Goal: Navigation & Orientation: Find specific page/section

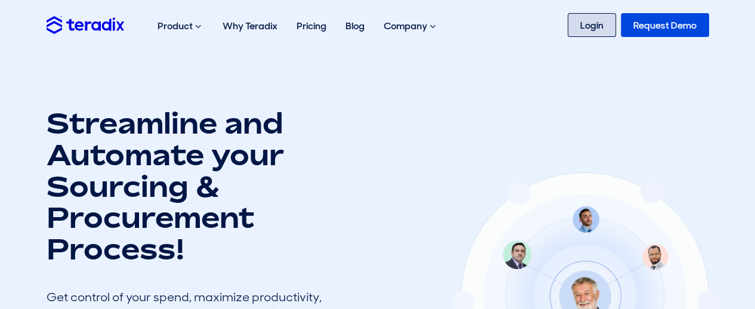
click at [595, 32] on link "Login" at bounding box center [592, 25] width 48 height 24
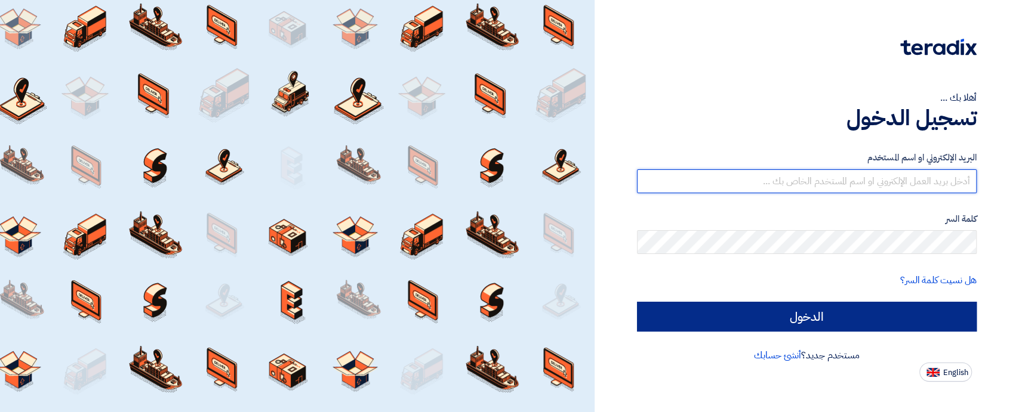
type input "sales@t-square.net"
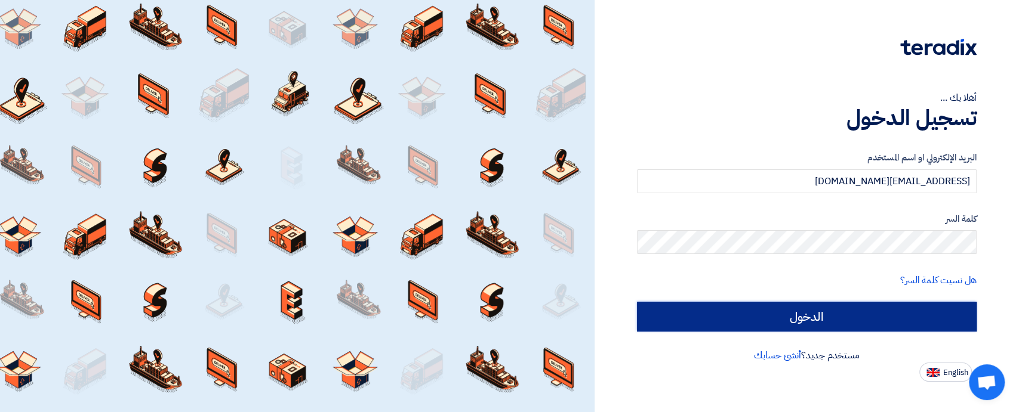
click at [803, 316] on input "الدخول" at bounding box center [807, 317] width 340 height 30
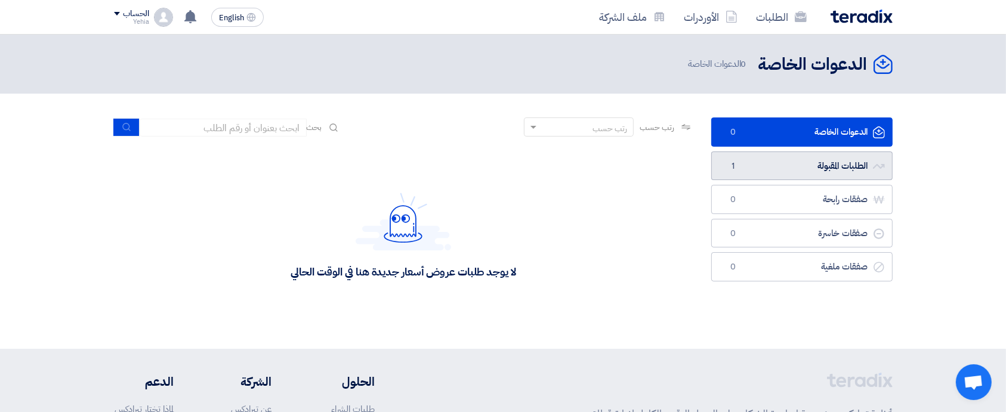
click at [830, 167] on link "الطلبات المقبولة الطلبات المقبولة 1" at bounding box center [801, 166] width 181 height 29
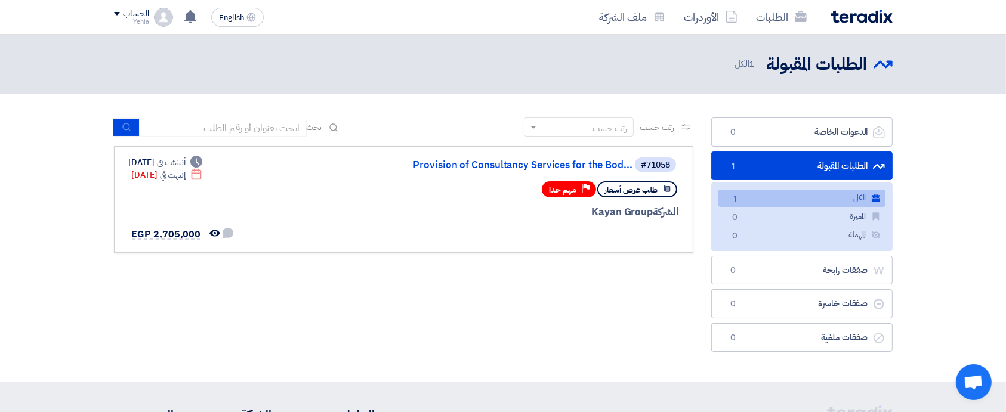
click at [815, 205] on link "الكل الكل 1" at bounding box center [802, 198] width 167 height 17
click at [535, 162] on link "Provision of Consultancy Services for the Bod..." at bounding box center [513, 165] width 239 height 11
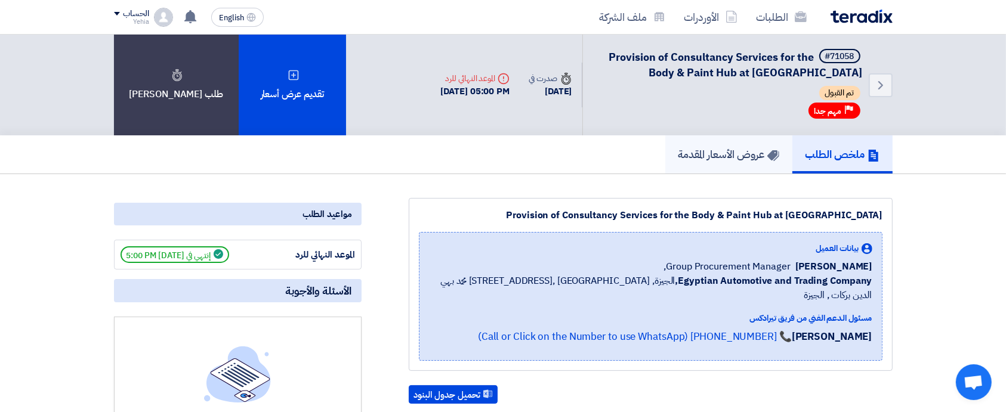
click at [737, 150] on h5 "عروض الأسعار المقدمة" at bounding box center [729, 154] width 101 height 14
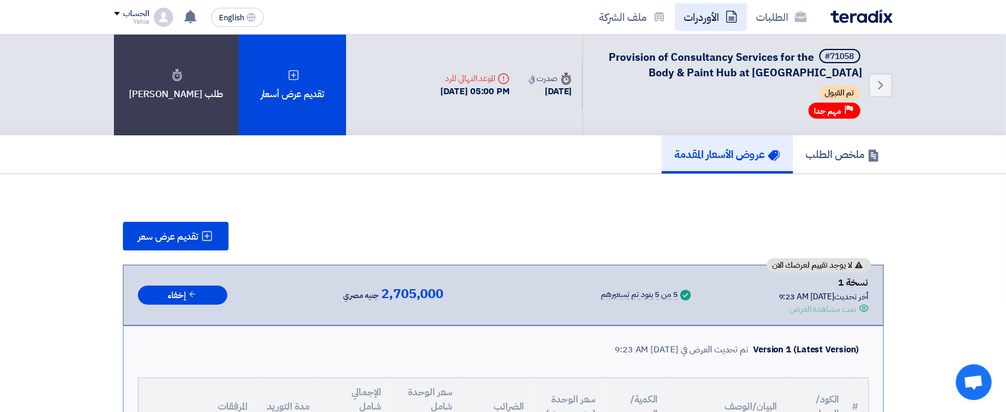
click at [709, 24] on link "الأوردرات" at bounding box center [711, 17] width 72 height 28
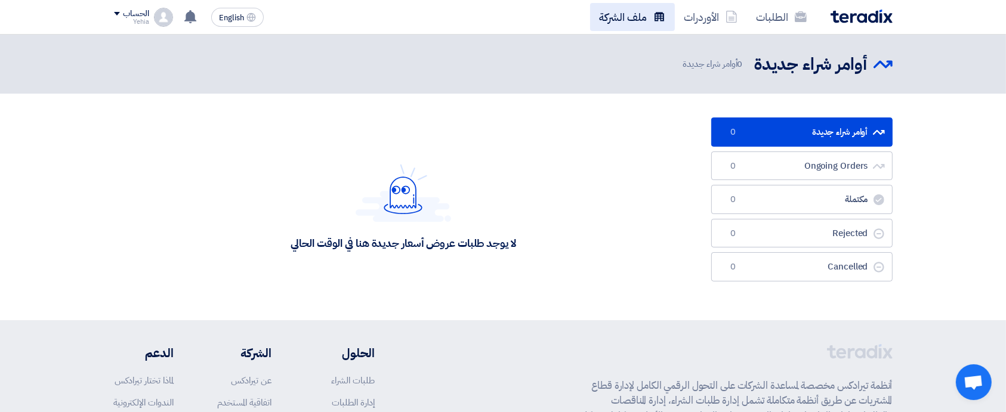
click at [644, 17] on link "ملف الشركة" at bounding box center [632, 17] width 85 height 28
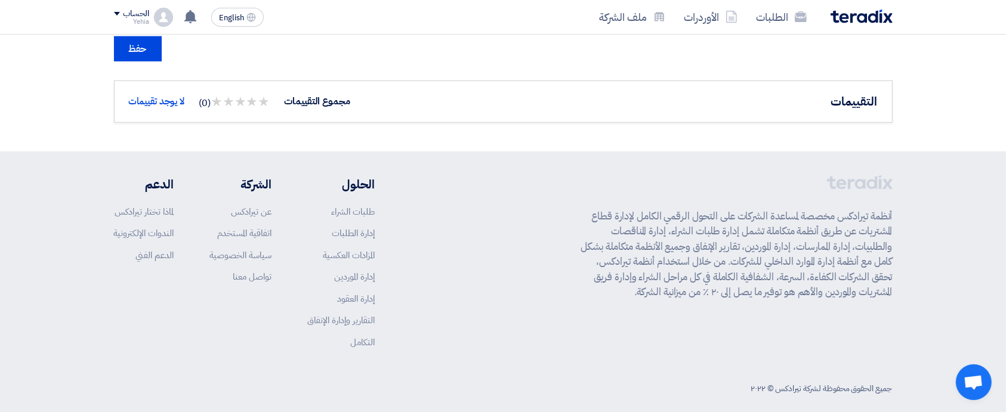
scroll to position [990, 0]
click at [355, 279] on link "إدارة الموردين" at bounding box center [354, 275] width 41 height 13
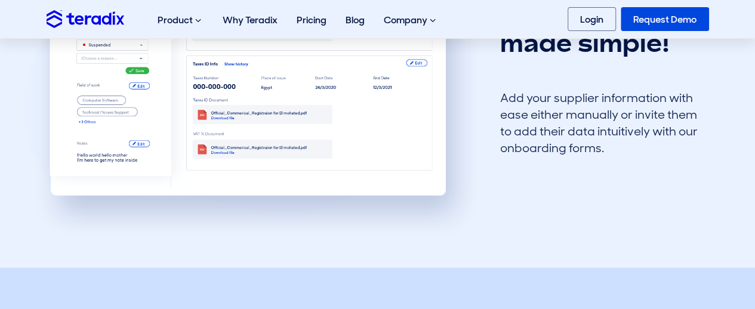
scroll to position [963, 0]
